Goal: Task Accomplishment & Management: Use online tool/utility

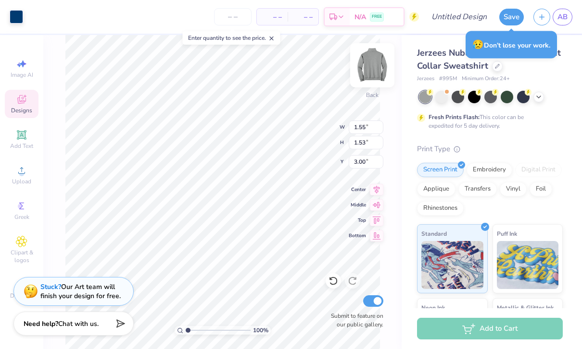
click at [380, 75] on img at bounding box center [372, 65] width 38 height 38
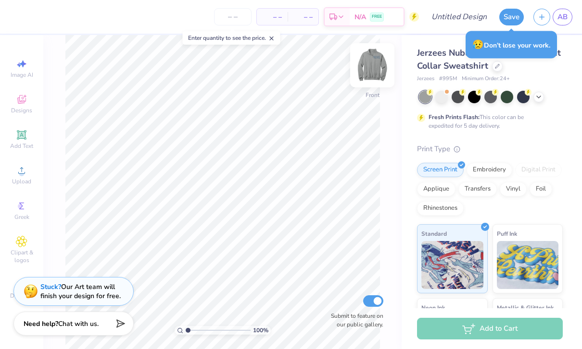
click at [364, 77] on img at bounding box center [372, 65] width 38 height 38
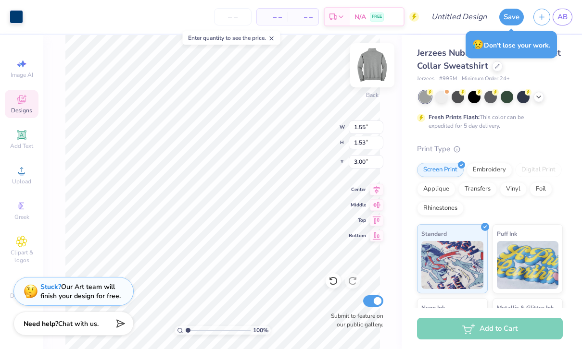
type input "0.76"
type input "1.10"
type input "3.22"
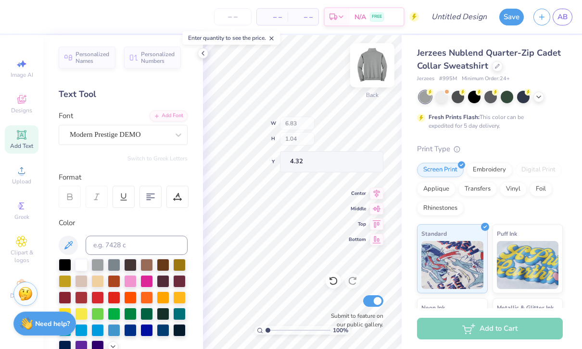
type input "1.00364237801301"
type textarea "x"
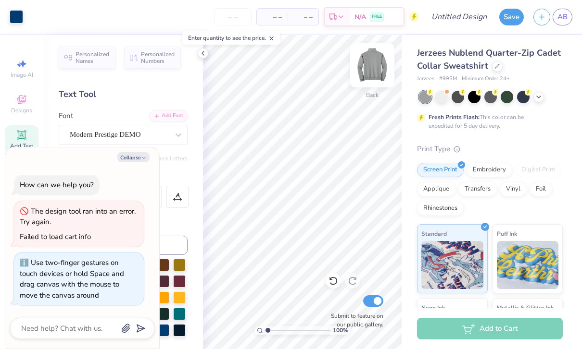
click at [380, 72] on img at bounding box center [372, 65] width 38 height 38
type input "1.00364237801301"
type textarea "x"
type input "1.00364237801301"
type textarea "x"
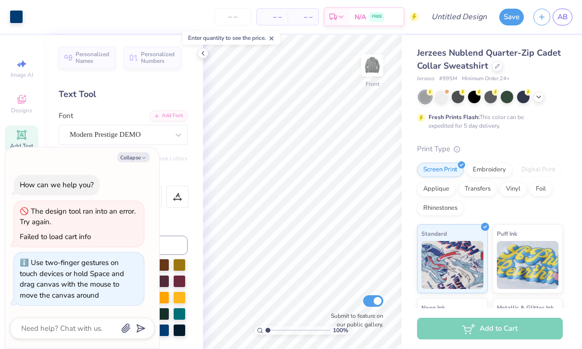
type input "1.00364237801301"
type textarea "x"
type input "1.00364237801301"
click at [135, 158] on button "Collapse" at bounding box center [133, 157] width 32 height 10
type textarea "x"
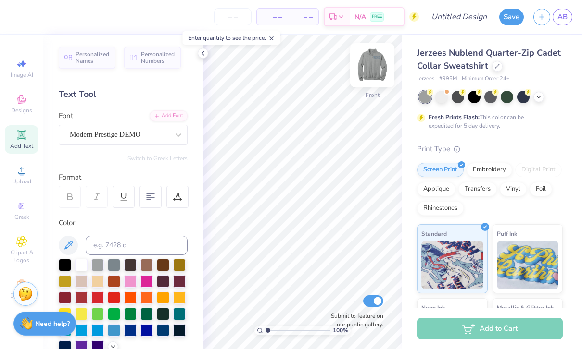
click at [374, 72] on img at bounding box center [372, 65] width 38 height 38
click at [204, 55] on icon at bounding box center [203, 54] width 8 height 8
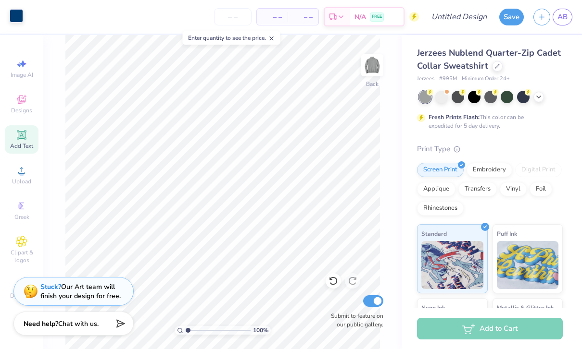
click at [10, 15] on div at bounding box center [16, 15] width 13 height 13
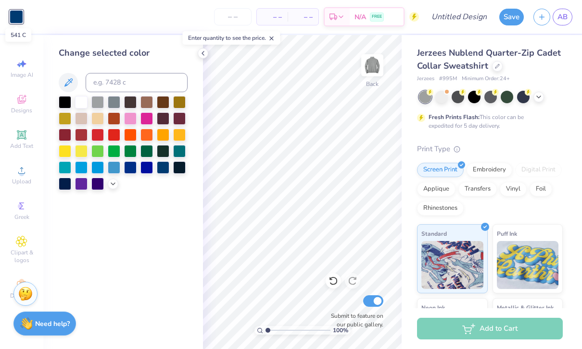
click at [12, 18] on div at bounding box center [16, 16] width 13 height 13
click at [14, 22] on div at bounding box center [16, 16] width 13 height 13
click at [17, 22] on div at bounding box center [16, 16] width 13 height 13
click at [198, 53] on div at bounding box center [203, 53] width 11 height 11
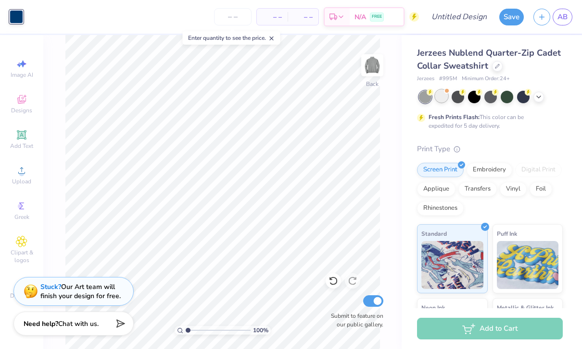
click at [440, 96] on div at bounding box center [441, 96] width 12 height 12
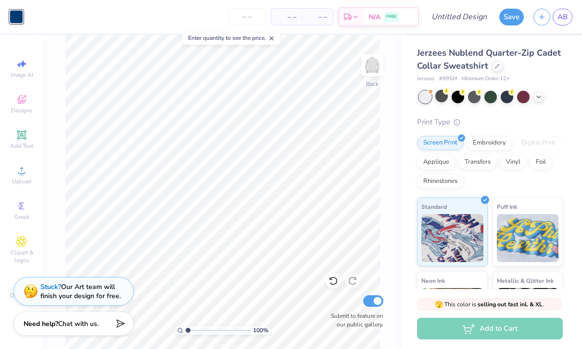
type input "1.00364237801301"
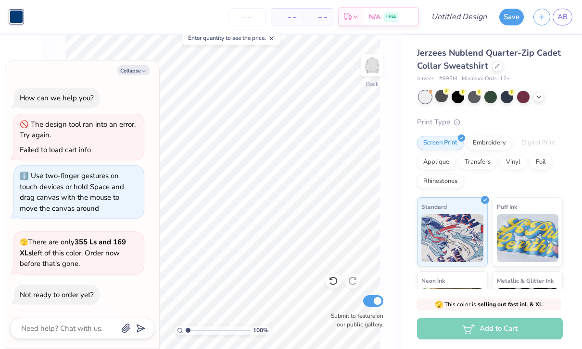
scroll to position [210, 0]
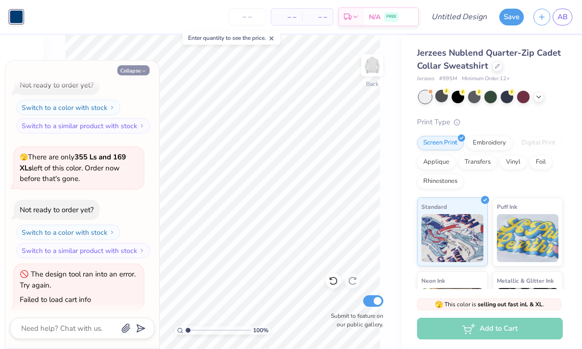
click at [144, 66] on button "Collapse" at bounding box center [133, 70] width 32 height 10
type textarea "x"
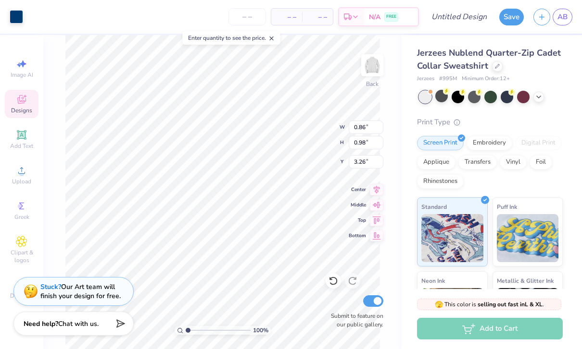
type input "1.00364237801301"
type input "0.63"
type input "0.91"
type input "3.28"
type input "1.00364237801301"
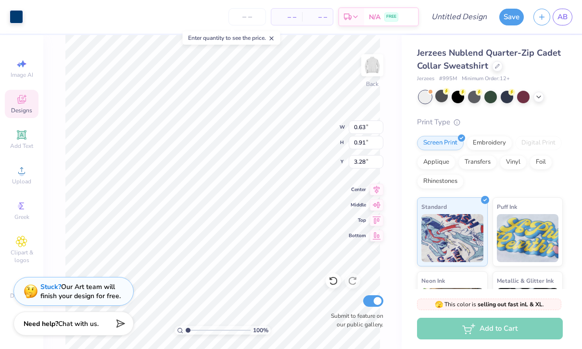
type input "0.92"
type input "0.80"
type input "3.36"
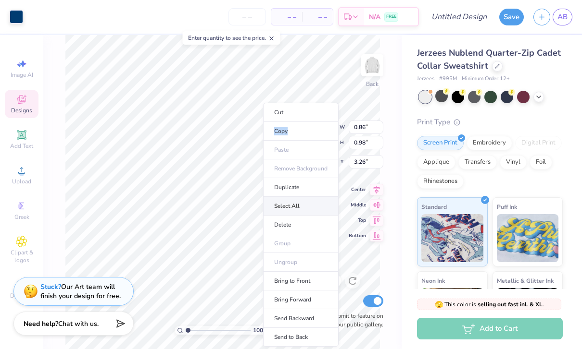
click at [329, 204] on li "Select All" at bounding box center [300, 206] width 75 height 19
type input "1.00364237801301"
type input "6.87"
type input "2.36"
type input "3.00"
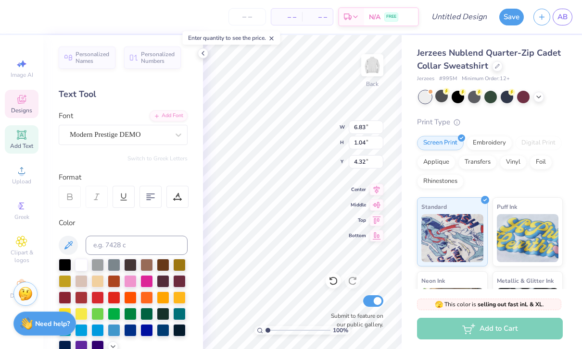
type input "1.00364237801301"
type input "4.47"
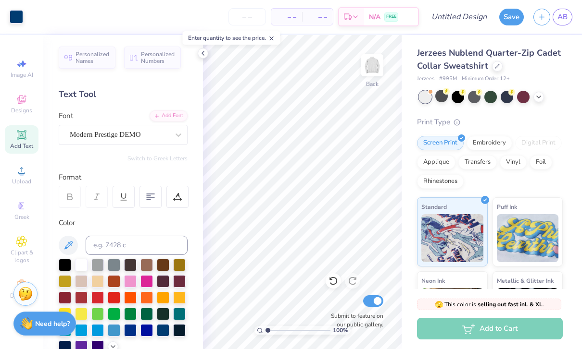
click at [510, 112] on div "Jerzees Nublend Quarter-Zip Cadet Collar Sweatshirt Jerzees # 995M Minimum Orde…" at bounding box center [490, 231] width 146 height 368
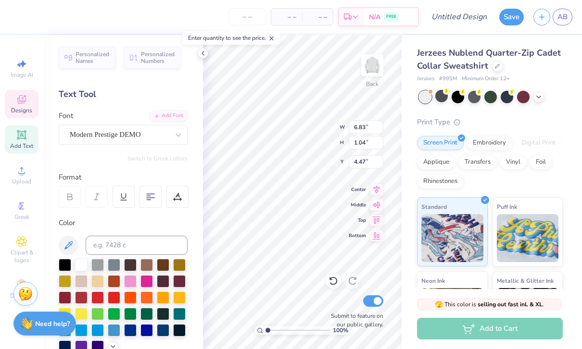
type input "1.00364237801301"
type input "6.13"
type input "0.93"
type input "4.58"
type input "1.00364237801301"
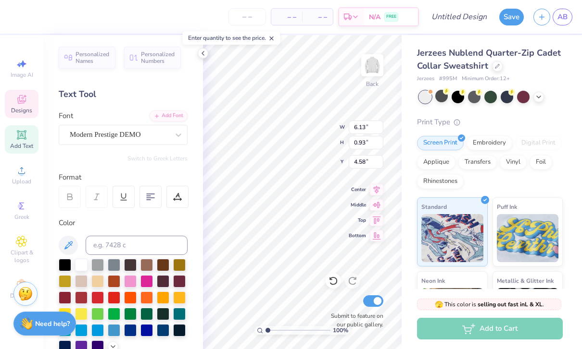
type input "4.53"
type input "1.00364237801301"
type input "6.13"
type input "0.93"
type input "4.53"
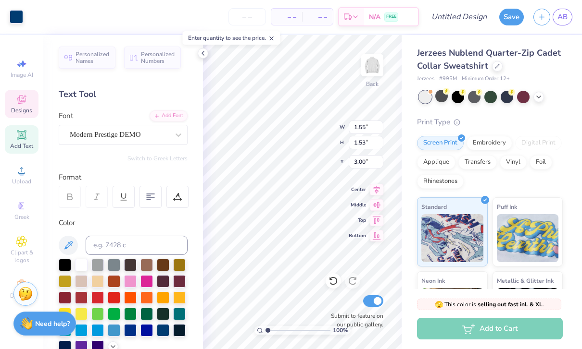
type input "1.00364237801301"
type input "0.76"
type input "1.10"
type input "3.22"
click at [206, 56] on icon at bounding box center [203, 54] width 8 height 8
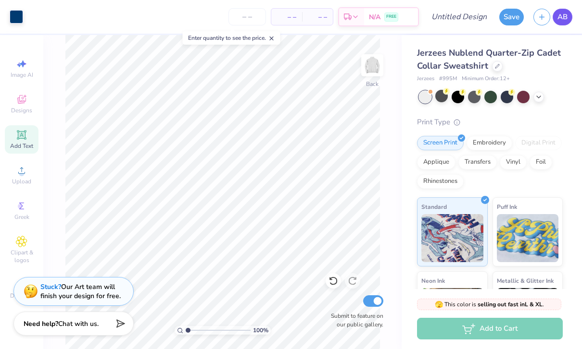
click at [567, 19] on span "AB" at bounding box center [562, 17] width 10 height 11
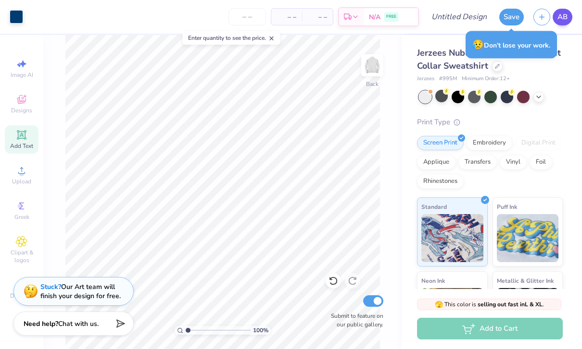
type input "1.00364237801301"
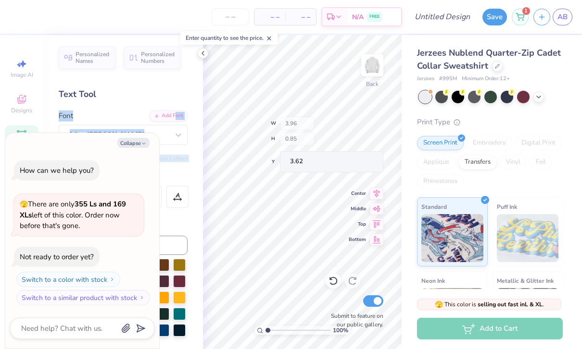
click at [201, 52] on icon at bounding box center [203, 54] width 8 height 8
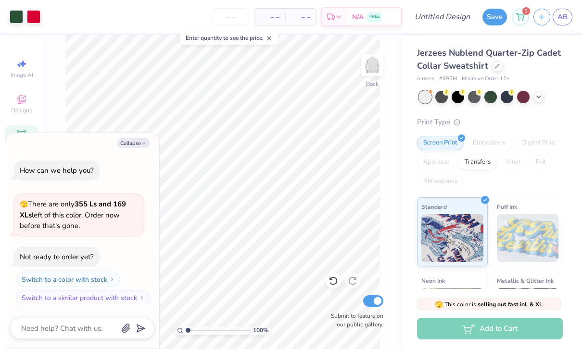
click at [136, 151] on div "Collapse How can we help you? 🫣 There are only 355 Ls and 169 XLs left of this …" at bounding box center [82, 241] width 154 height 216
click at [140, 142] on button "Collapse" at bounding box center [133, 143] width 32 height 10
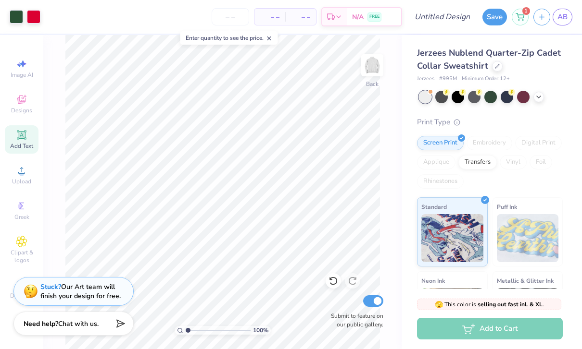
type textarea "x"
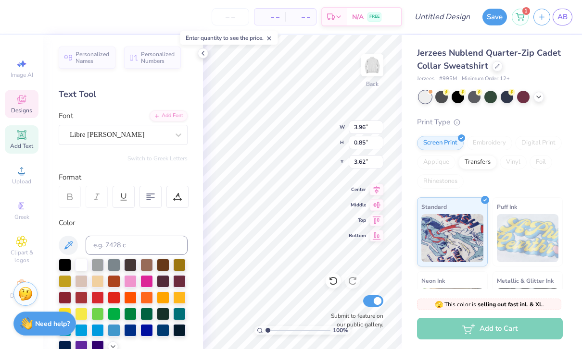
scroll to position [0, 1]
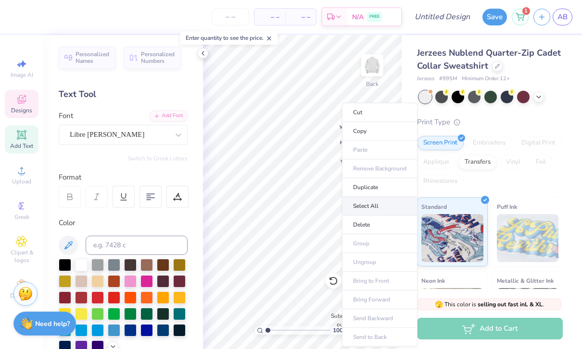
click at [397, 209] on li "Select All" at bounding box center [379, 206] width 75 height 19
type input "4.75"
type input "2.25"
type input "3.00"
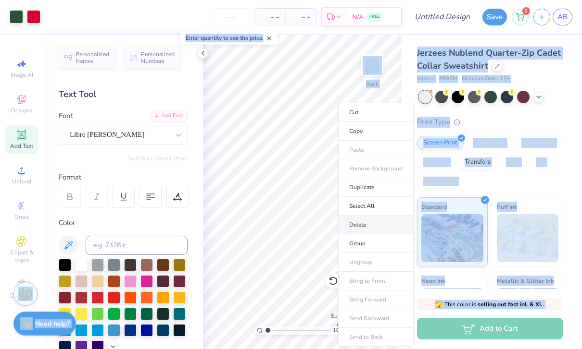
click at [396, 229] on li "Delete" at bounding box center [375, 225] width 75 height 19
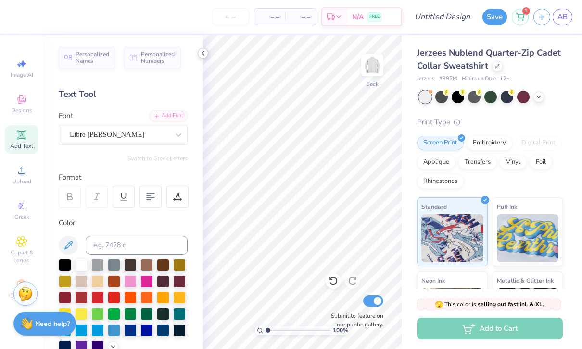
click at [202, 54] on polyline at bounding box center [203, 53] width 2 height 4
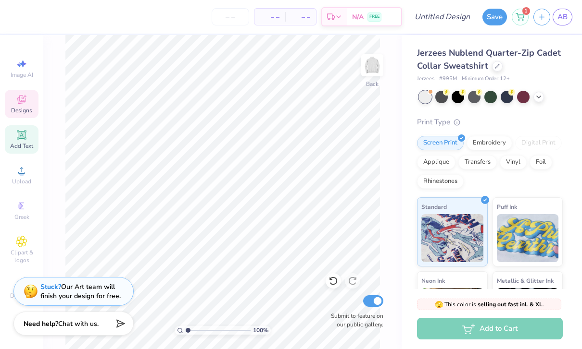
click at [17, 100] on icon at bounding box center [22, 100] width 12 height 12
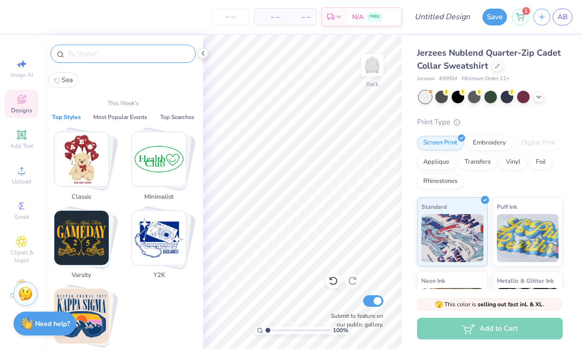
click at [138, 57] on input "text" at bounding box center [127, 54] width 123 height 10
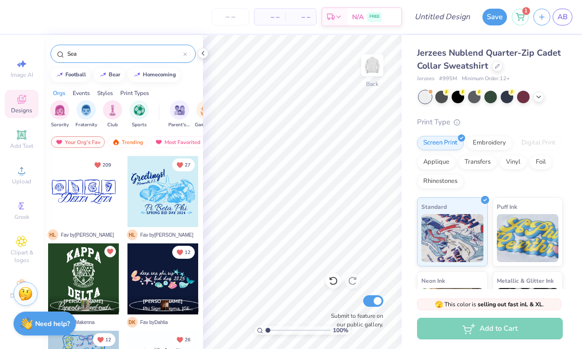
type input "Sea"
click at [159, 209] on div at bounding box center [162, 191] width 71 height 71
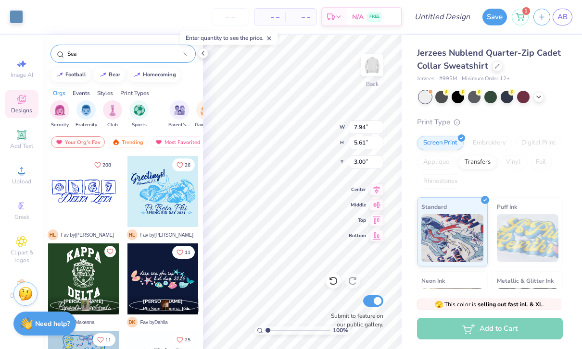
type input "6.80"
type input "4.80"
type input "3.00"
type input "7.25"
type input "5.13"
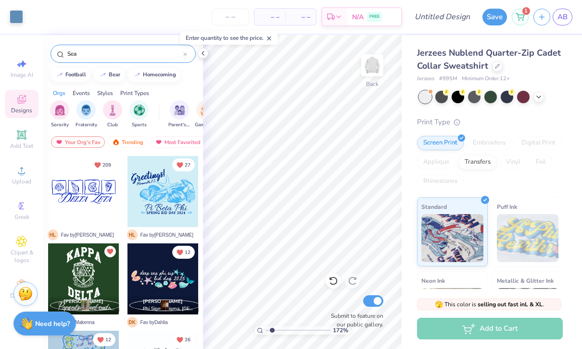
type input "1.71617420298168"
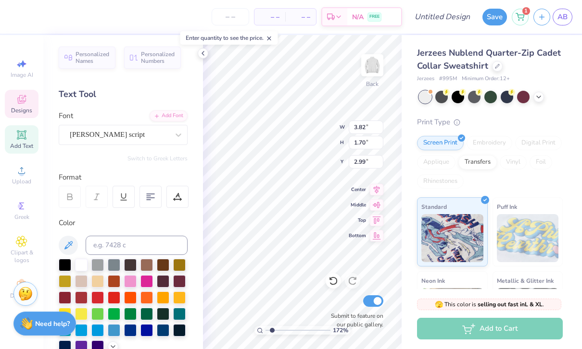
type textarea "!"
type textarea "a"
type textarea "BBYO"
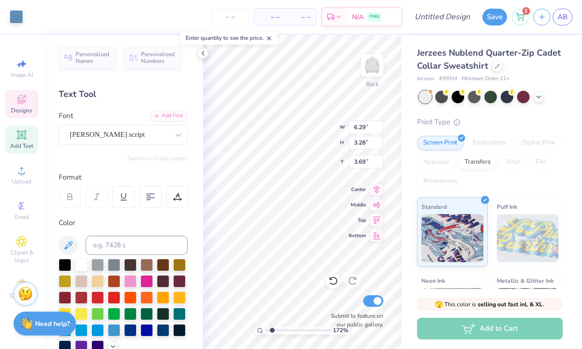
type input "1.71617420298168"
type input "2.17"
type input "0.67"
type input "4.18"
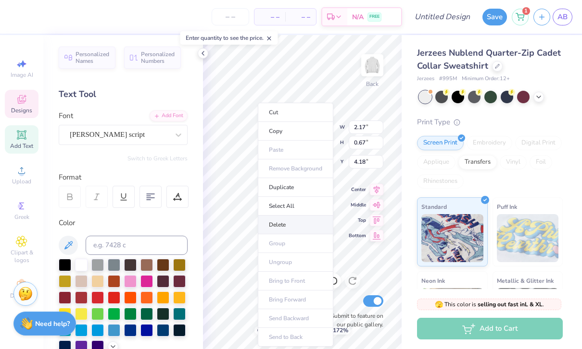
click at [315, 221] on li "Delete" at bounding box center [295, 225] width 75 height 19
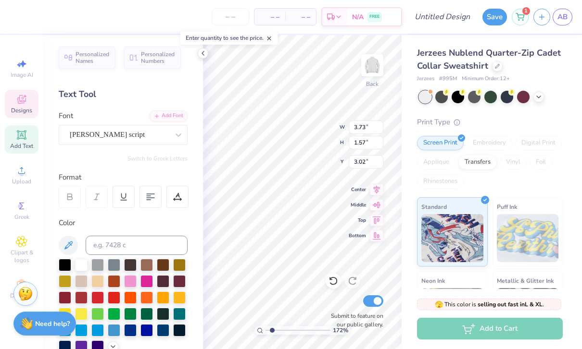
type input "1.71617420298168"
type input "3.00"
type input "1.71617420298168"
type textarea "P"
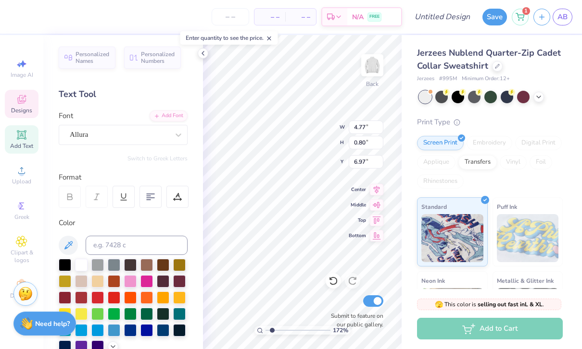
scroll to position [0, 2]
type textarea "[GEOGRAPHIC_DATA][US_STATE]"
type input "1.71617420298168"
type input "4.39"
type input "0.31"
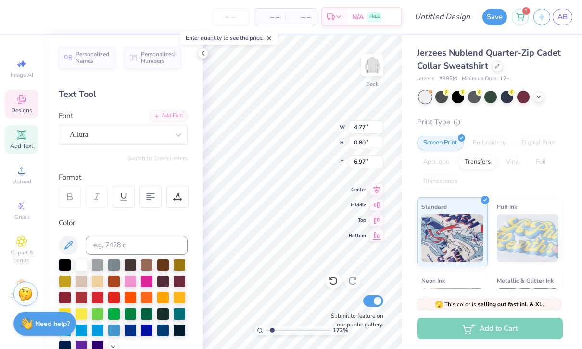
type input "7.81"
type input "1.71617420298168"
type textarea "S"
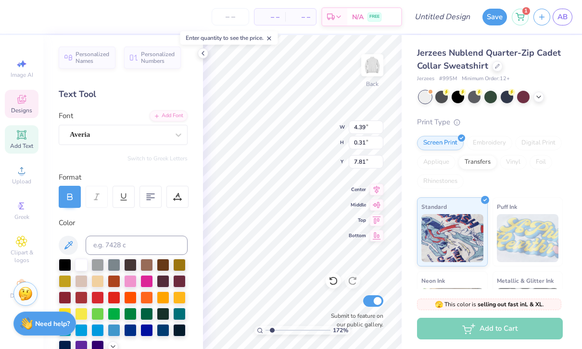
scroll to position [0, 0]
type textarea "Arielle Black-Diamond #22 Regional"
type input "1.71617420298168"
type textarea "Arielle Black-Diamond #22 Regional Gizborit"
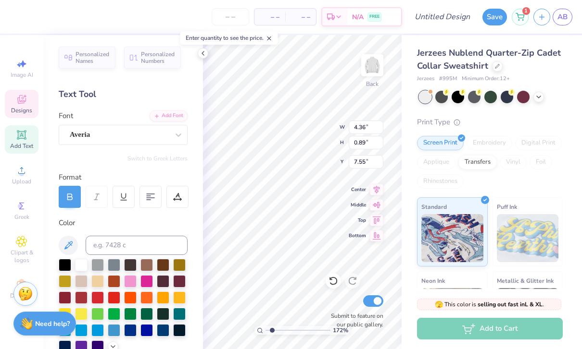
type input "1.71617420298168"
type input "7.87"
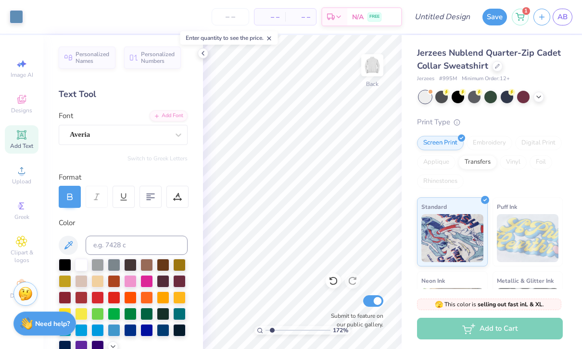
click at [524, 119] on div "Print Type" at bounding box center [490, 122] width 146 height 11
type input "3.60345209565552"
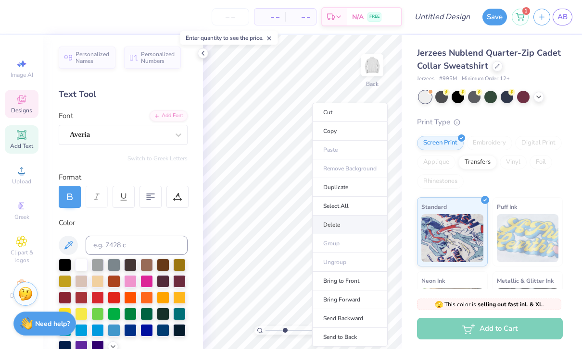
click at [337, 224] on li "Delete" at bounding box center [349, 225] width 75 height 19
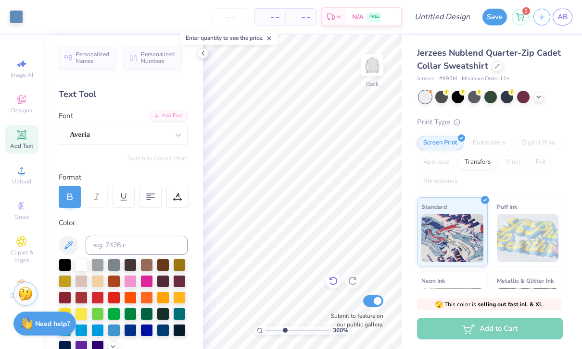
click at [330, 283] on icon at bounding box center [333, 281] width 10 height 10
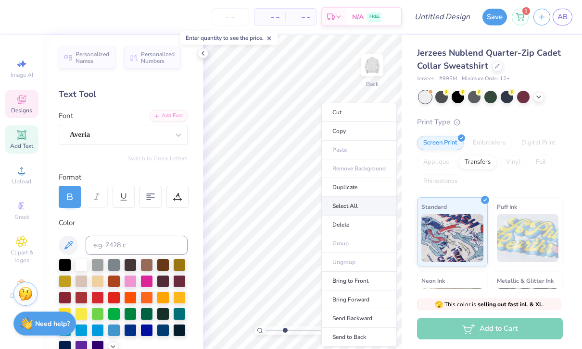
click at [329, 205] on li "Select All" at bounding box center [358, 206] width 75 height 19
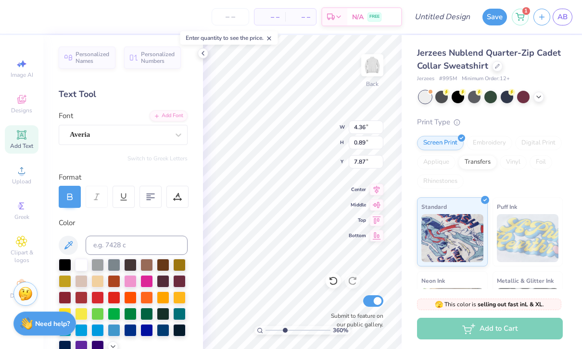
type input "7.10"
type input "5.76"
type input "3.00"
type input "2.92420776850424"
type input "3.11"
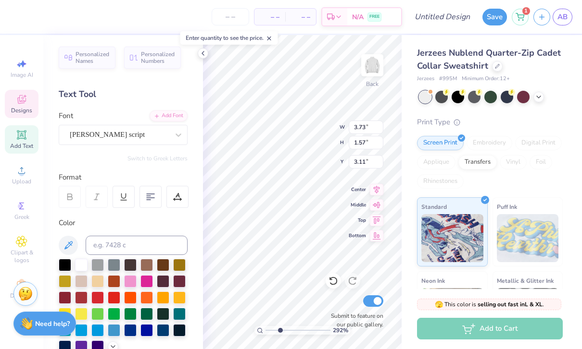
type input "2.92420776850424"
type input "3.00"
type input "2.92420776850424"
type input "3.42"
type input "2.36"
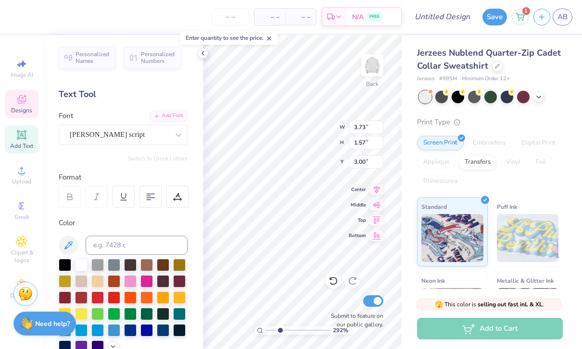
type input "2.60"
type input "2.92420776850424"
type input "2.80"
type input "2.92420776850424"
type input "3.18"
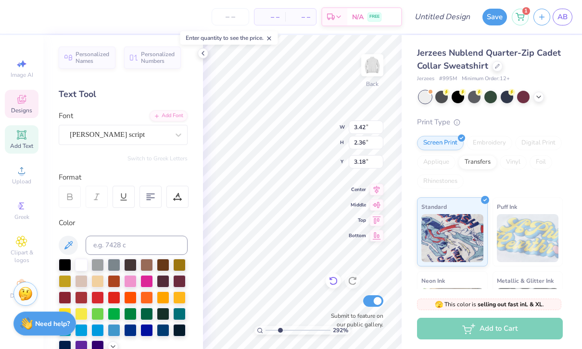
click at [335, 277] on icon at bounding box center [333, 281] width 10 height 10
type input "2.92420776850424"
type input "2.80"
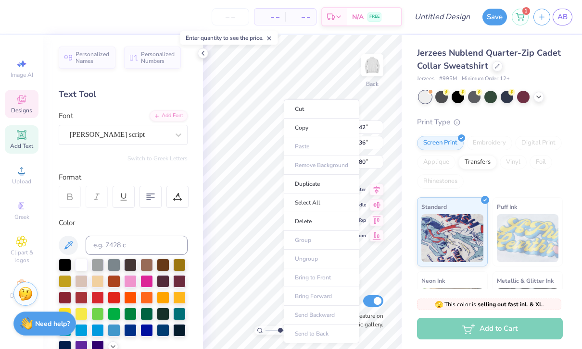
type input "2.92420776850424"
type input "3.00"
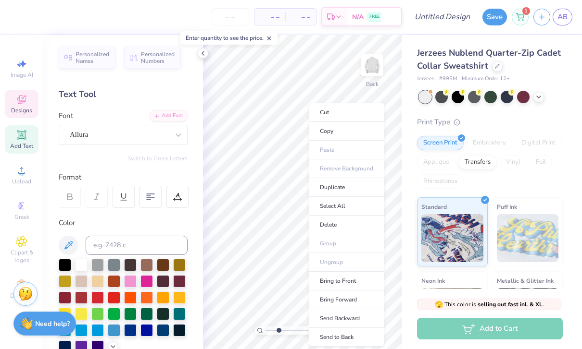
type input "2.68083186054773"
type input "6.97"
type input "2.68083186054773"
type input "6.77"
click at [522, 120] on div "Print Type" at bounding box center [490, 122] width 146 height 11
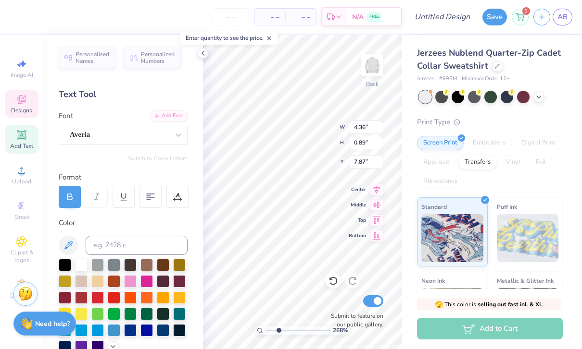
type input "2.68083186054773"
type input "7.63"
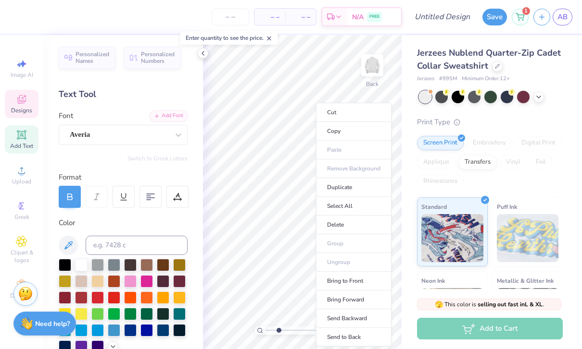
type input "2.68083186054773"
type input "7.58"
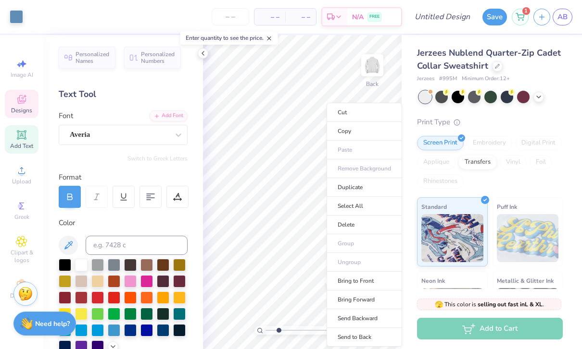
type input "2.68083186054773"
type input "3.59"
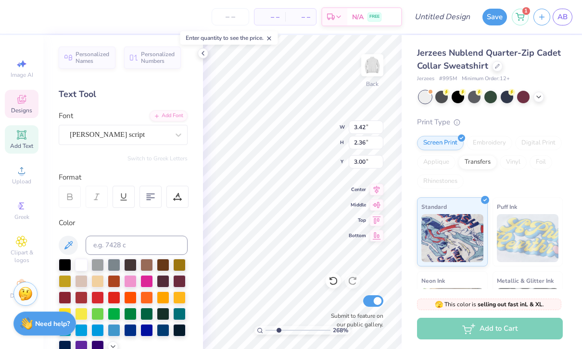
type input "2.68083186054773"
type input "2.80"
type input "2.68083186054773"
type input "3.24"
type input "2.74"
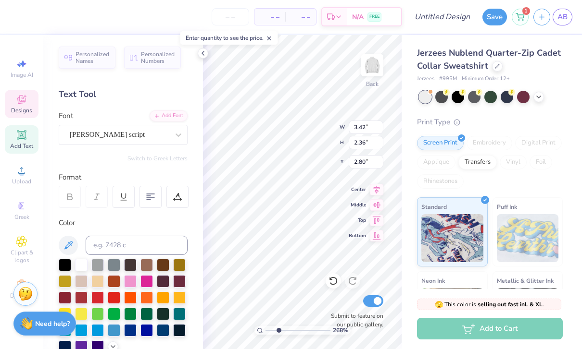
type input "2.62"
type input "2.68083186054773"
type input "2.85"
type input "2.68083186054773"
type input "3.00"
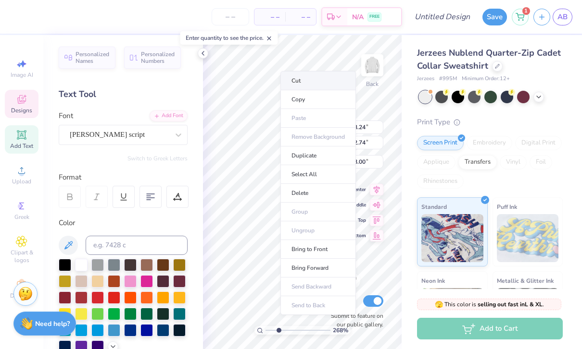
type input "2.68083186054773"
type input "2.85"
click at [311, 224] on ul "Cut Copy Paste Remove Background Duplicate Select All Delete Group Ungroup Brin…" at bounding box center [317, 193] width 75 height 244
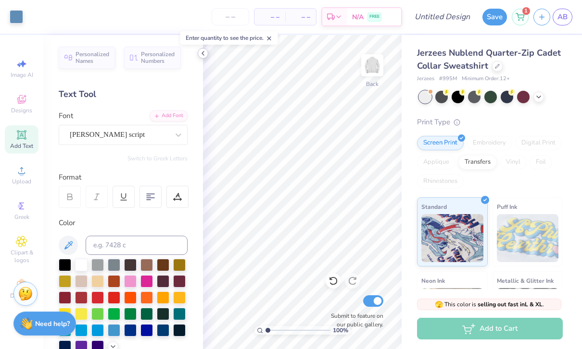
click at [204, 57] on icon at bounding box center [203, 54] width 8 height 8
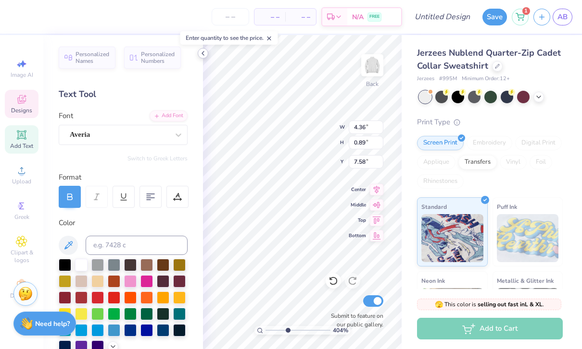
type input "4.03501297585651"
type textarea "Arielle Black-Diamond #22 Regional Gizborit"
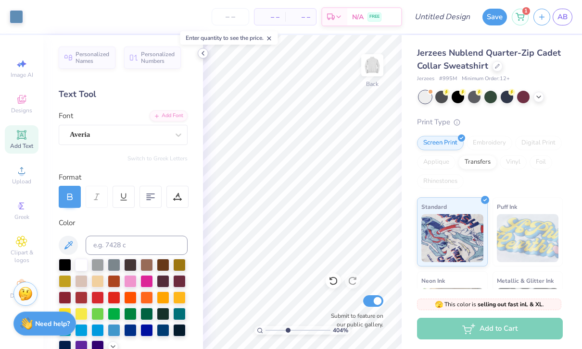
click at [203, 52] on polyline at bounding box center [203, 53] width 2 height 4
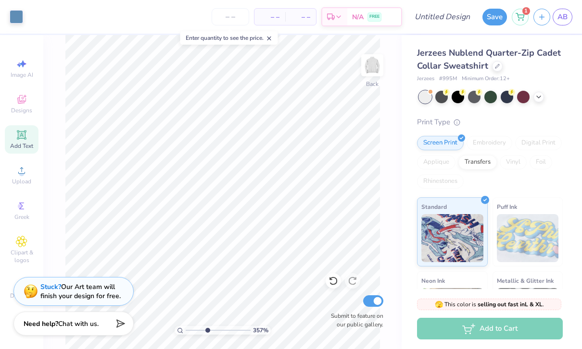
type input "4.05497351860899"
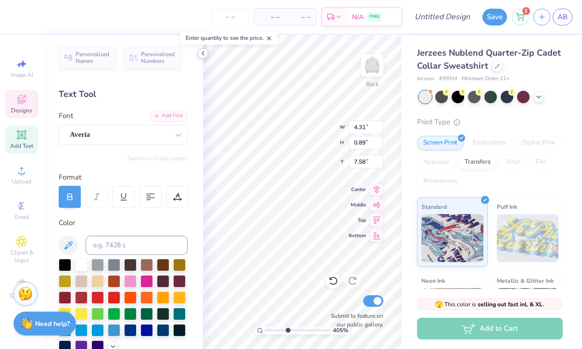
scroll to position [1, 0]
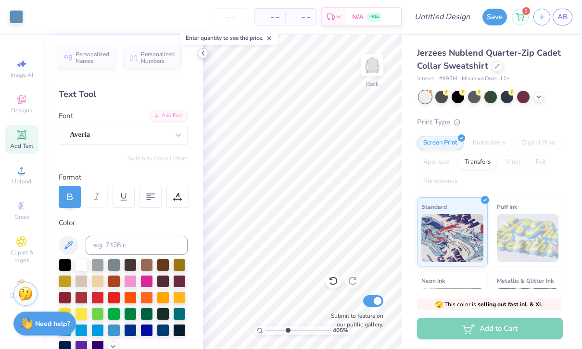
click at [204, 55] on icon at bounding box center [203, 54] width 8 height 8
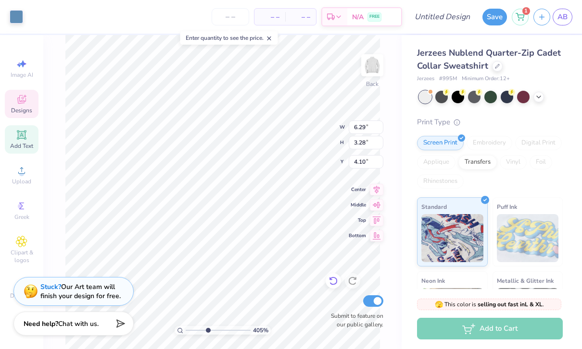
click at [330, 282] on icon at bounding box center [333, 281] width 10 height 10
type input "3.59"
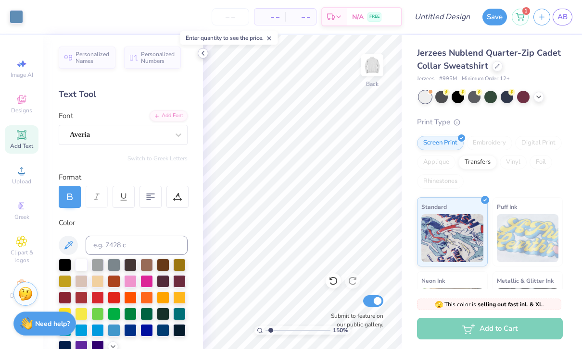
click at [202, 54] on icon at bounding box center [203, 54] width 8 height 8
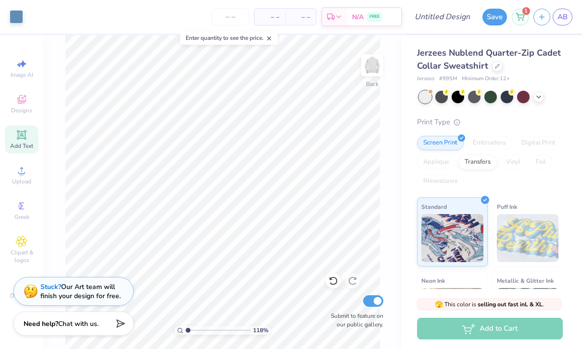
type input "1"
click at [462, 22] on input "Design Title" at bounding box center [453, 16] width 47 height 19
type input "Design 2"
click at [493, 16] on button "Save" at bounding box center [494, 15] width 25 height 17
click at [491, 24] on div "Save" at bounding box center [494, 17] width 25 height 17
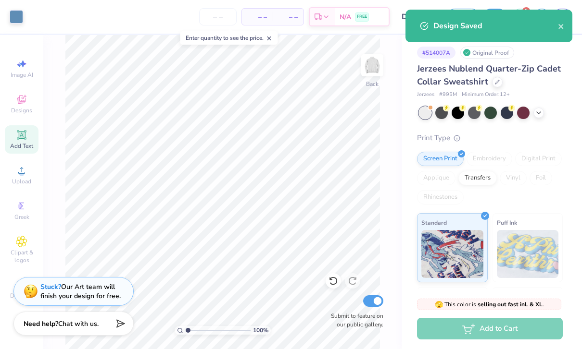
click at [560, 20] on div "Design Saved" at bounding box center [488, 26] width 167 height 33
click at [556, 30] on div "Design Saved" at bounding box center [495, 26] width 125 height 12
click at [560, 26] on icon "close" at bounding box center [560, 26] width 5 height 5
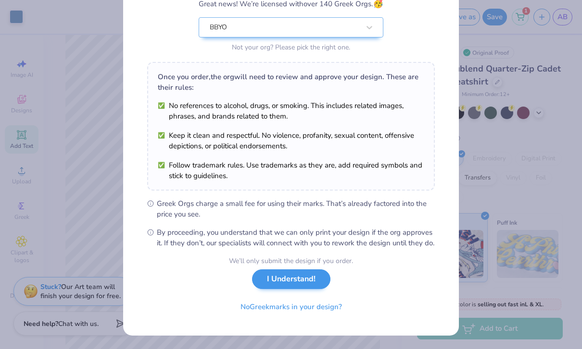
click at [290, 285] on button "I Understand!" at bounding box center [291, 280] width 78 height 20
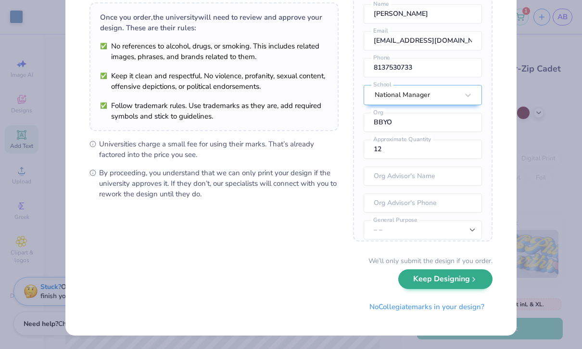
scroll to position [69, 0]
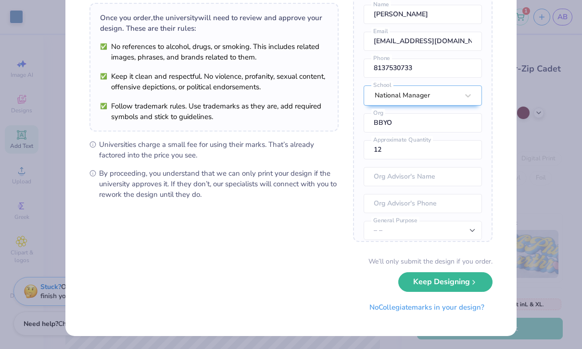
click at [437, 287] on button "Keep Designing" at bounding box center [445, 283] width 94 height 20
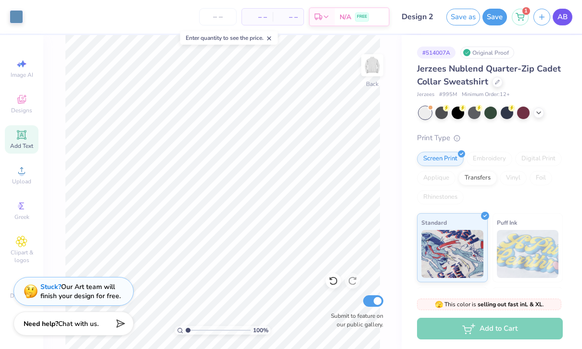
click at [565, 13] on span "AB" at bounding box center [562, 17] width 10 height 11
